Goal: Task Accomplishment & Management: Use online tool/utility

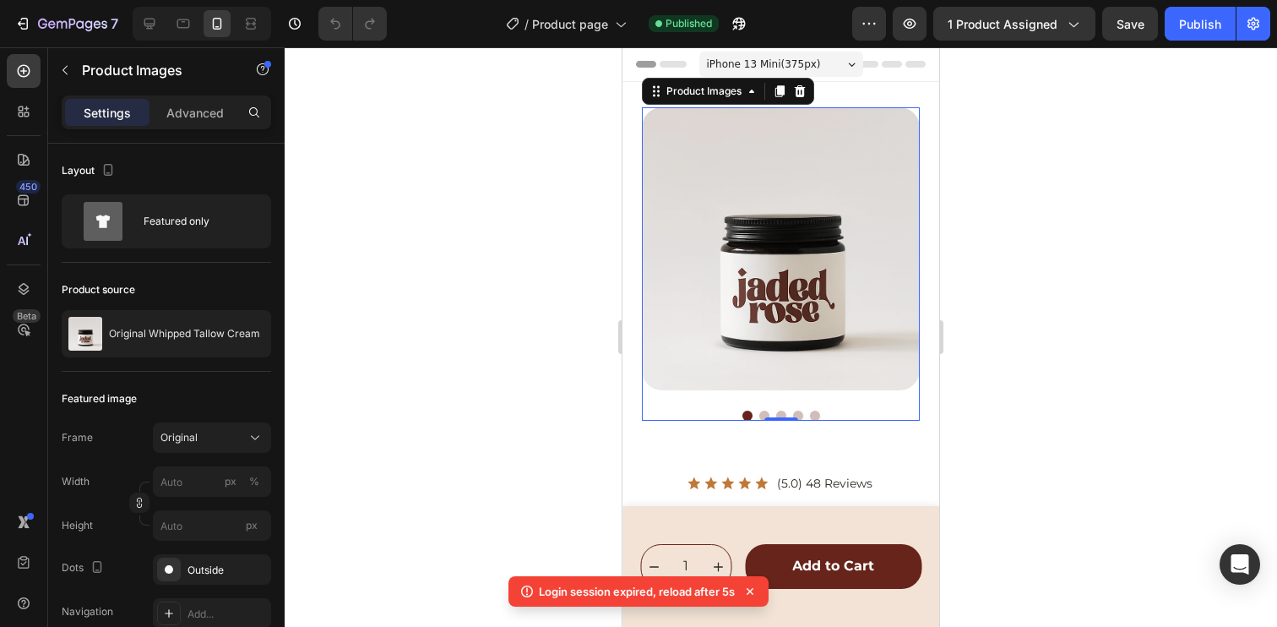
scroll to position [1, 0]
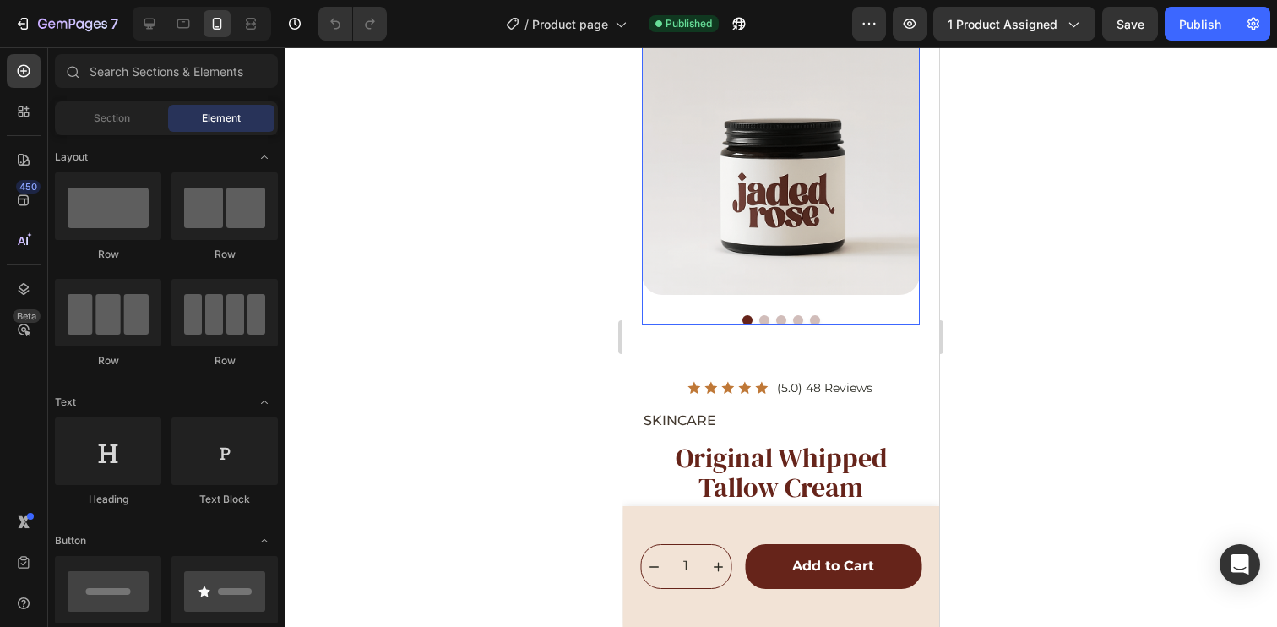
scroll to position [164, 0]
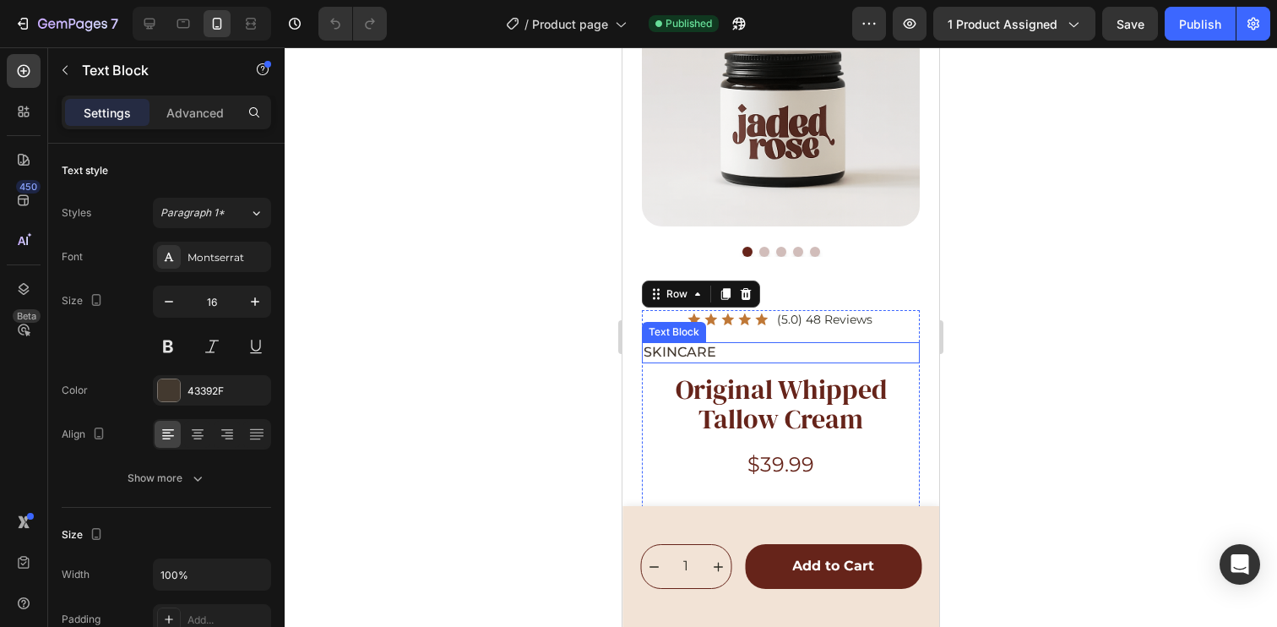
click at [730, 344] on p "SKINCARE" at bounding box center [780, 353] width 274 height 18
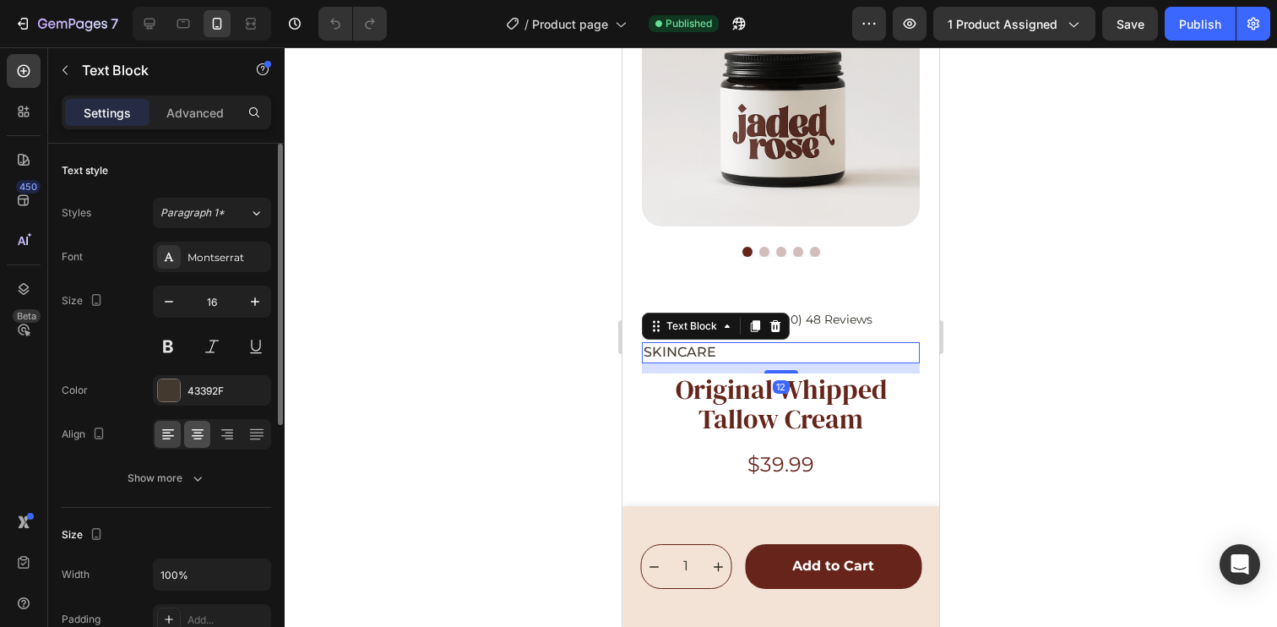
click at [183, 437] on div at bounding box center [212, 434] width 118 height 30
click at [198, 445] on div at bounding box center [197, 433] width 26 height 27
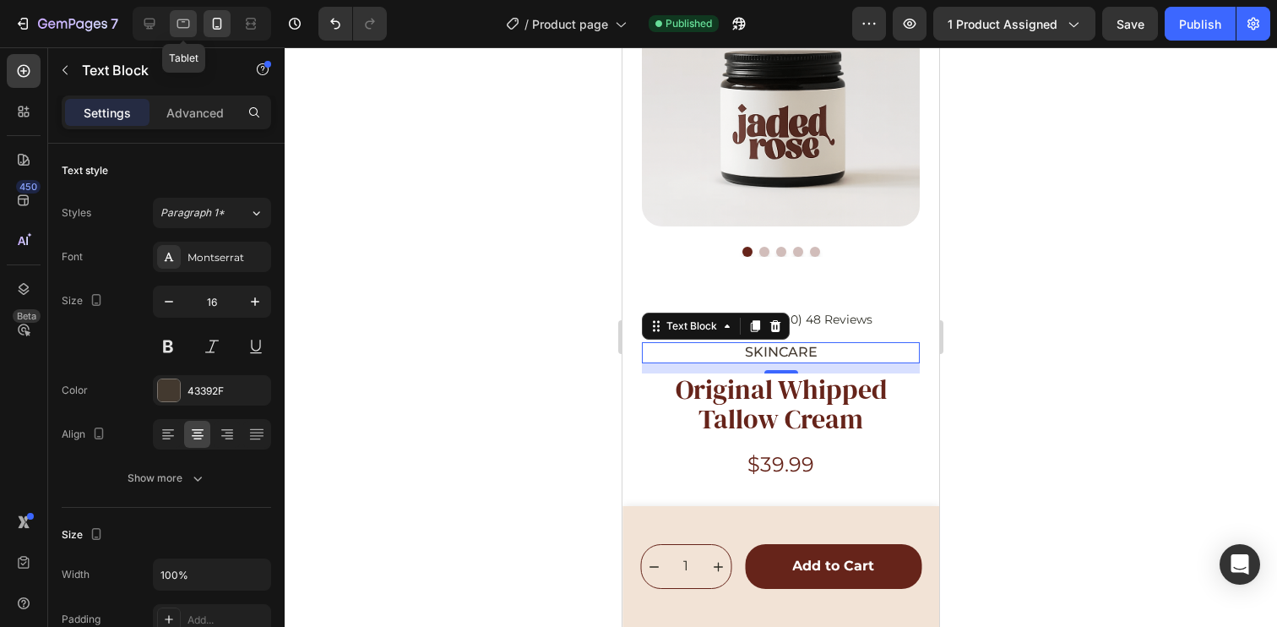
click at [189, 19] on icon at bounding box center [183, 23] width 17 height 17
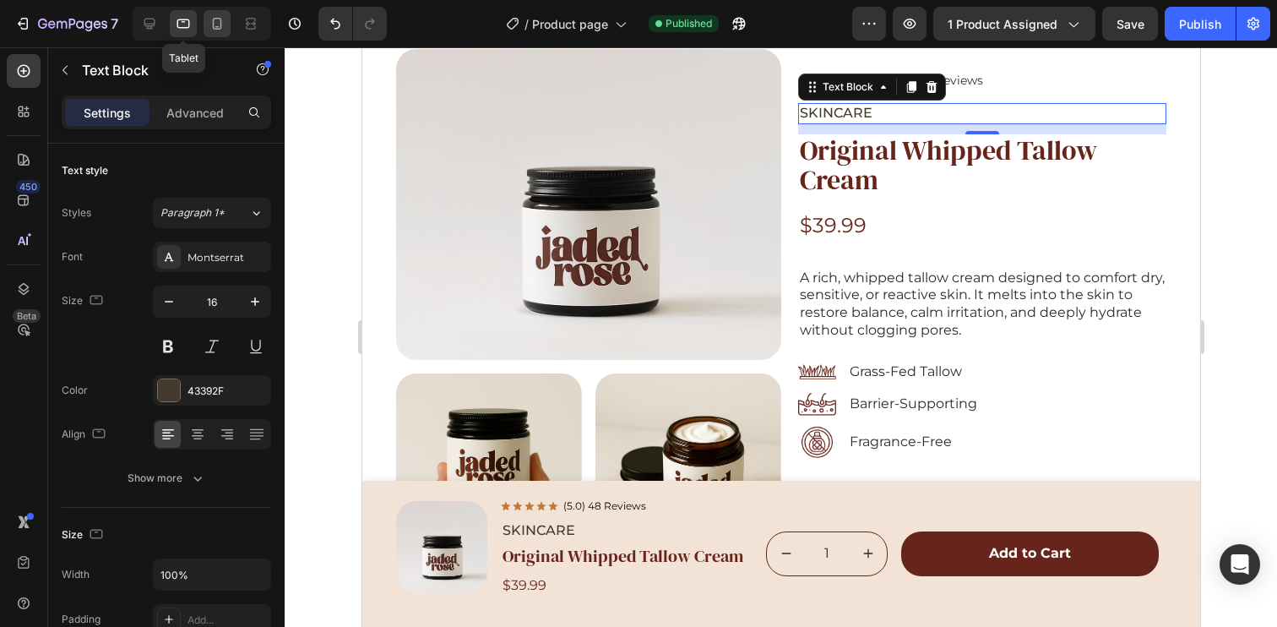
scroll to position [97, 0]
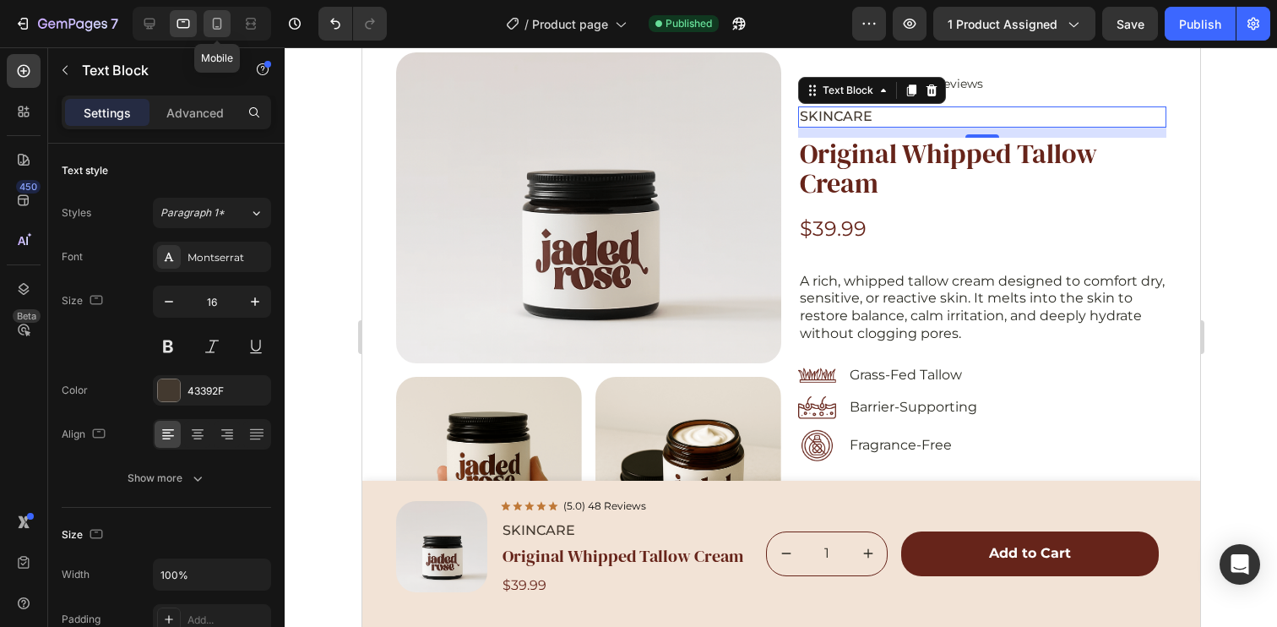
click at [221, 24] on icon at bounding box center [217, 23] width 17 height 17
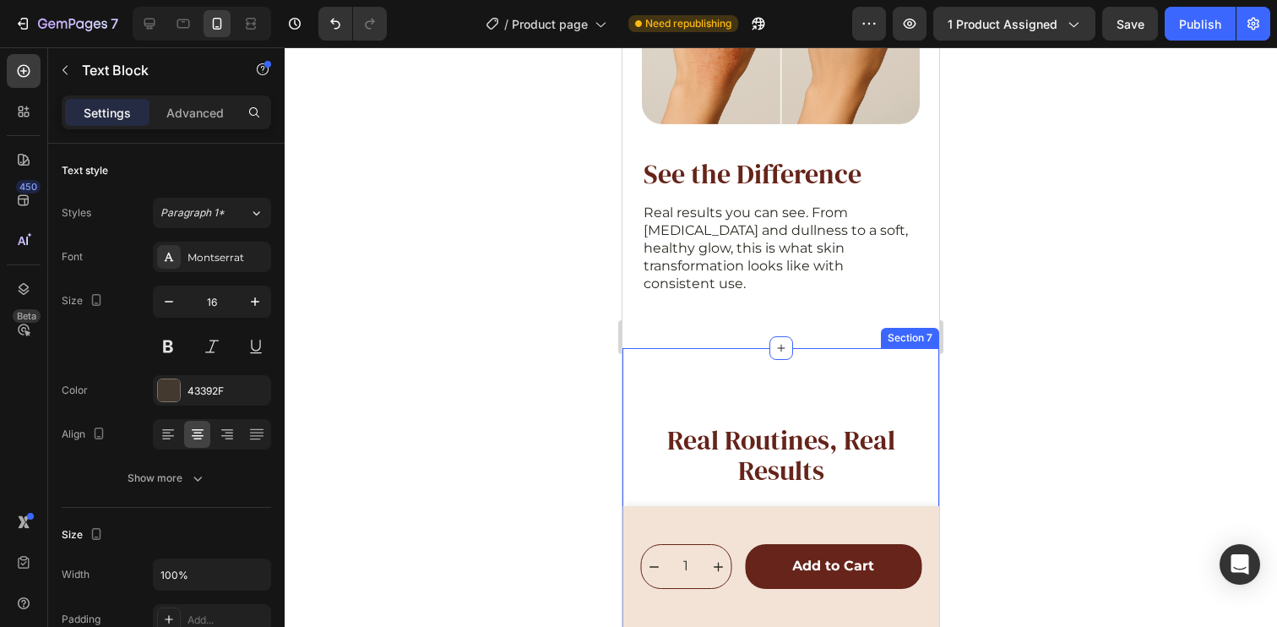
scroll to position [4304, 0]
click at [141, 26] on icon at bounding box center [149, 23] width 17 height 17
type input "18"
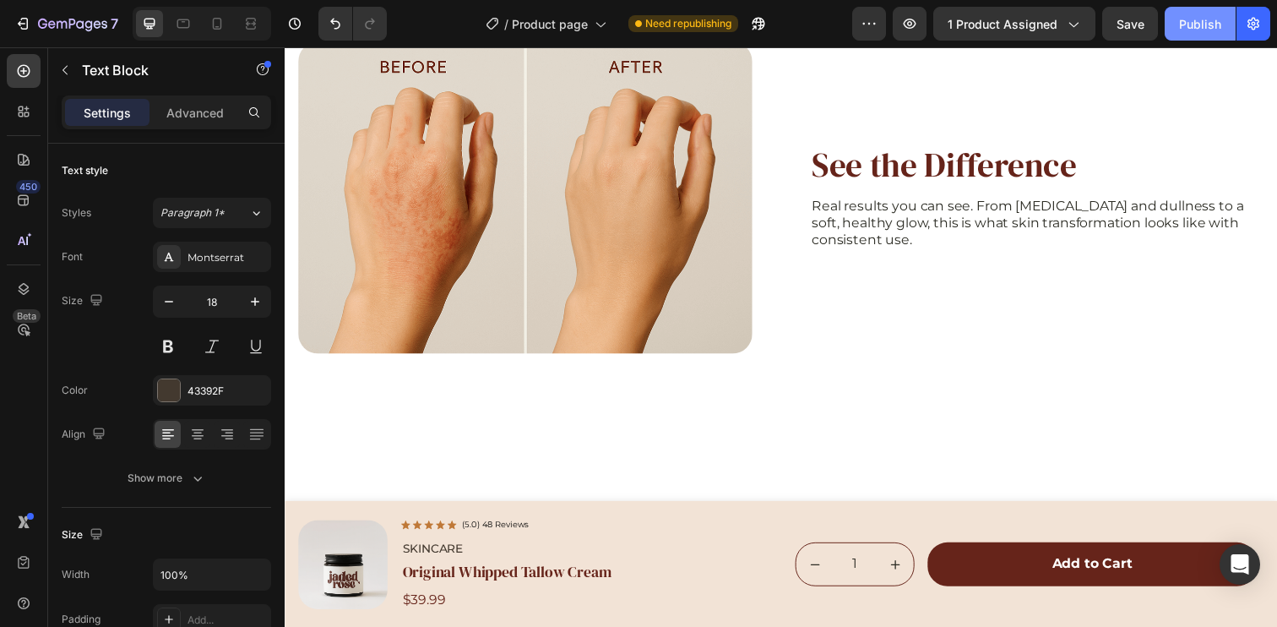
click at [1228, 24] on button "Publish" at bounding box center [1199, 24] width 71 height 34
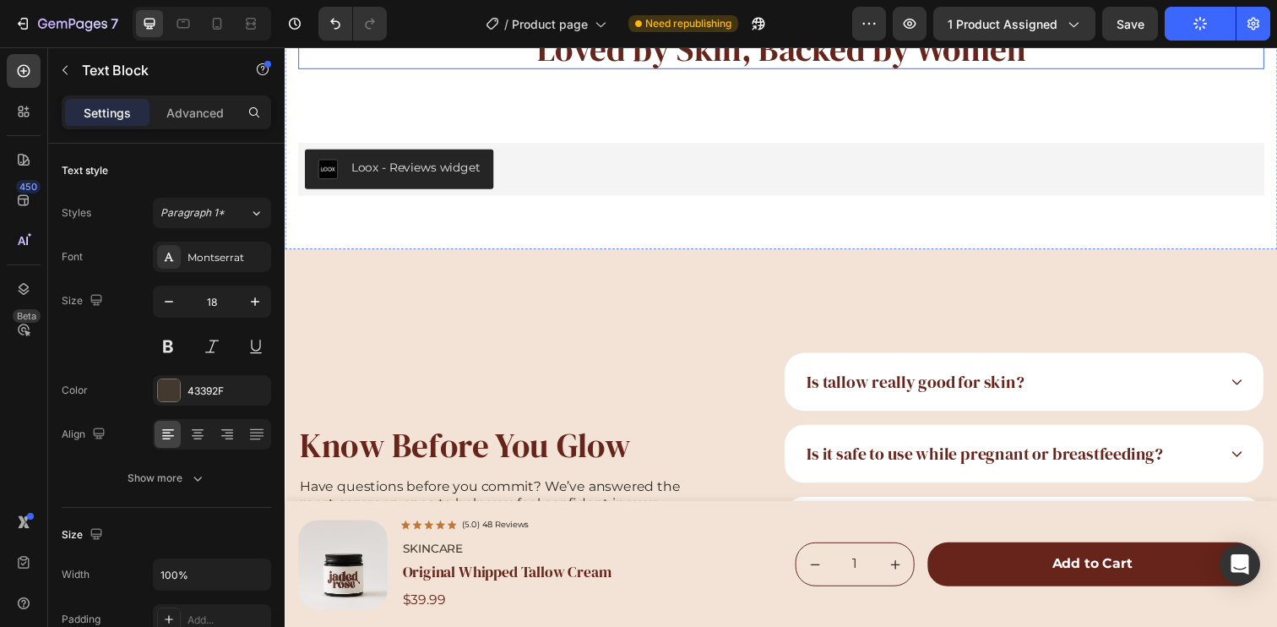
scroll to position [4933, 0]
